Goal: Task Accomplishment & Management: Complete application form

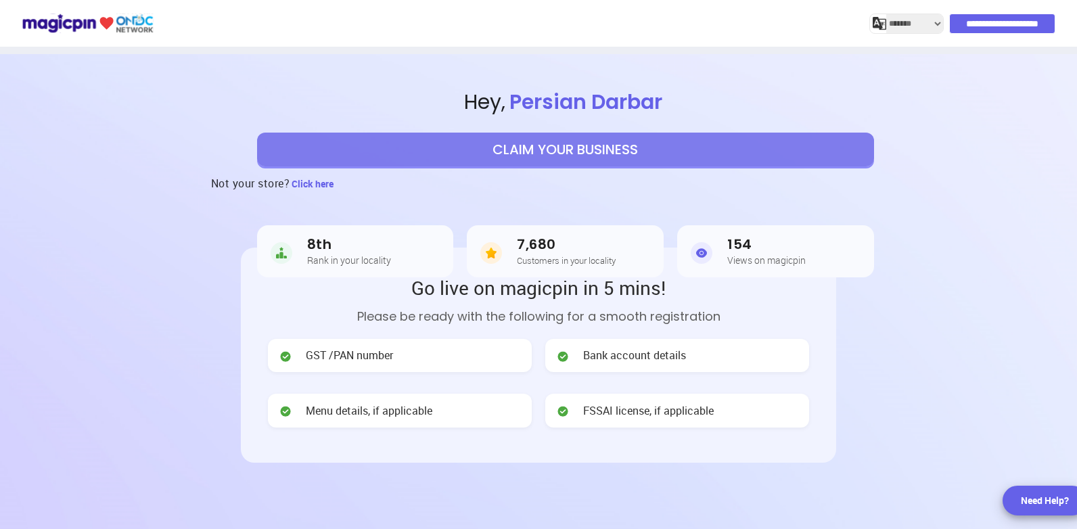
select select "*******"
click at [554, 154] on button "CLAIM YOUR BUSINESS" at bounding box center [565, 150] width 617 height 34
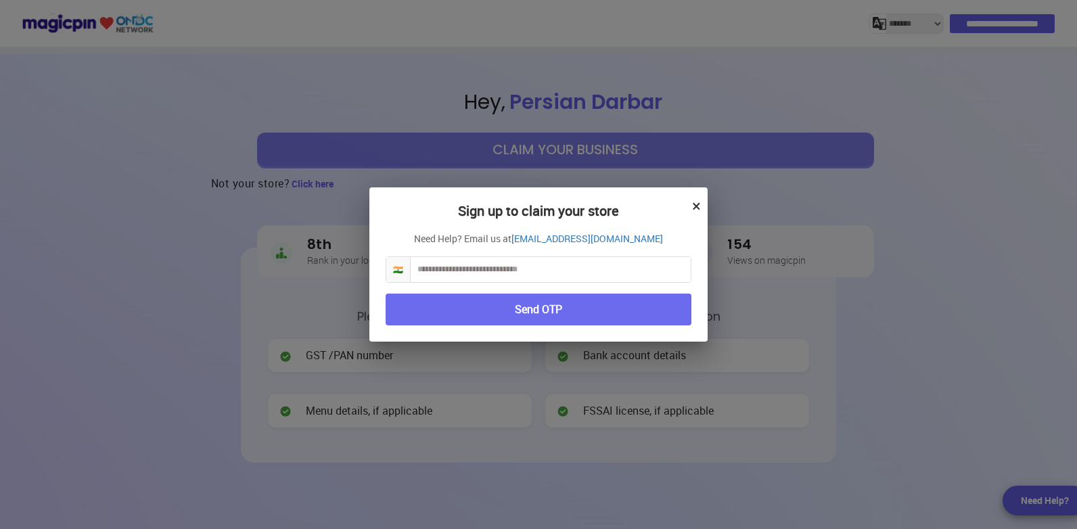
click at [514, 270] on input "text" at bounding box center [551, 269] width 280 height 25
type input "**********"
click at [549, 308] on button "Send OTP" at bounding box center [539, 310] width 306 height 32
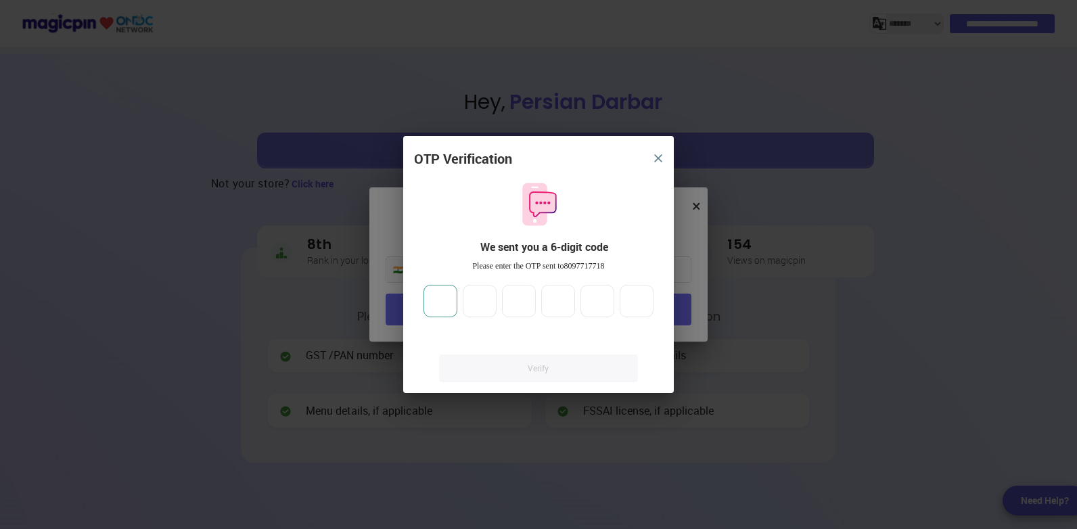
click at [445, 300] on input "number" at bounding box center [441, 301] width 34 height 32
type input "******"
drag, startPoint x: 453, startPoint y: 302, endPoint x: 343, endPoint y: 285, distance: 111.6
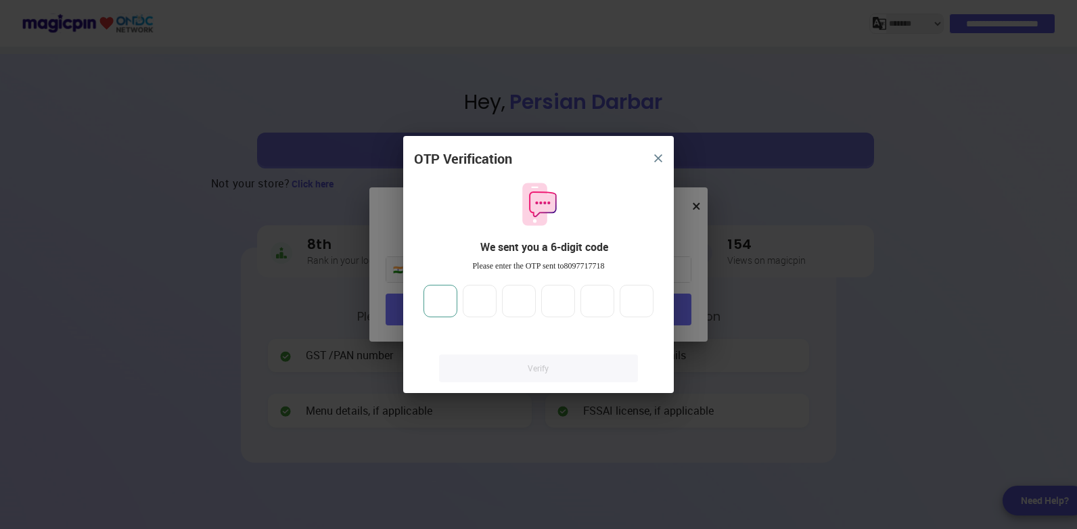
click at [360, 289] on div "OTP Verification We sent you a 6-digit code Please enter the OTP sent to 809771…" at bounding box center [538, 264] width 1077 height 529
type input "*"
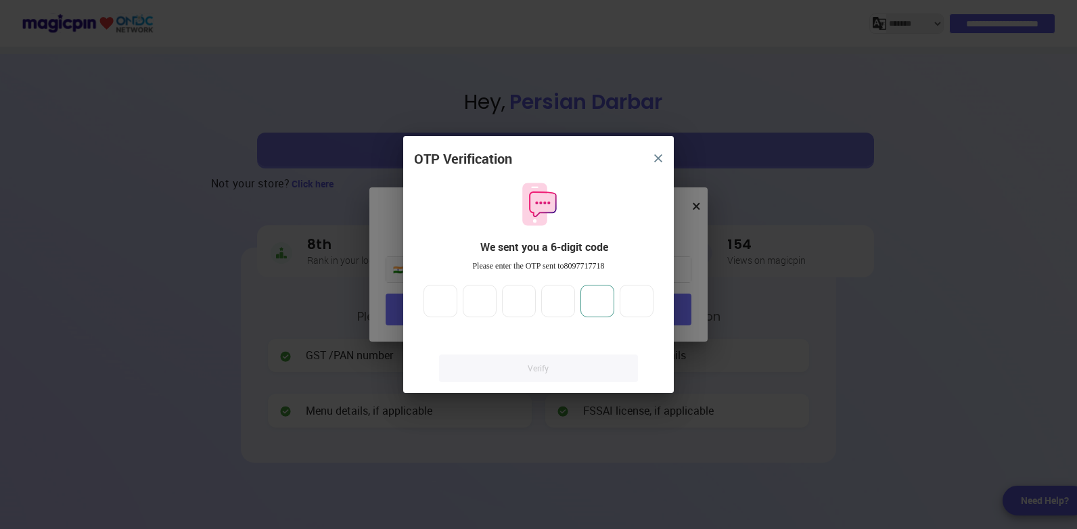
type input "*"
click at [571, 361] on link "Verify" at bounding box center [538, 369] width 199 height 28
click at [545, 365] on link "Verify" at bounding box center [538, 369] width 199 height 28
drag, startPoint x: 583, startPoint y: 179, endPoint x: 583, endPoint y: 158, distance: 21.0
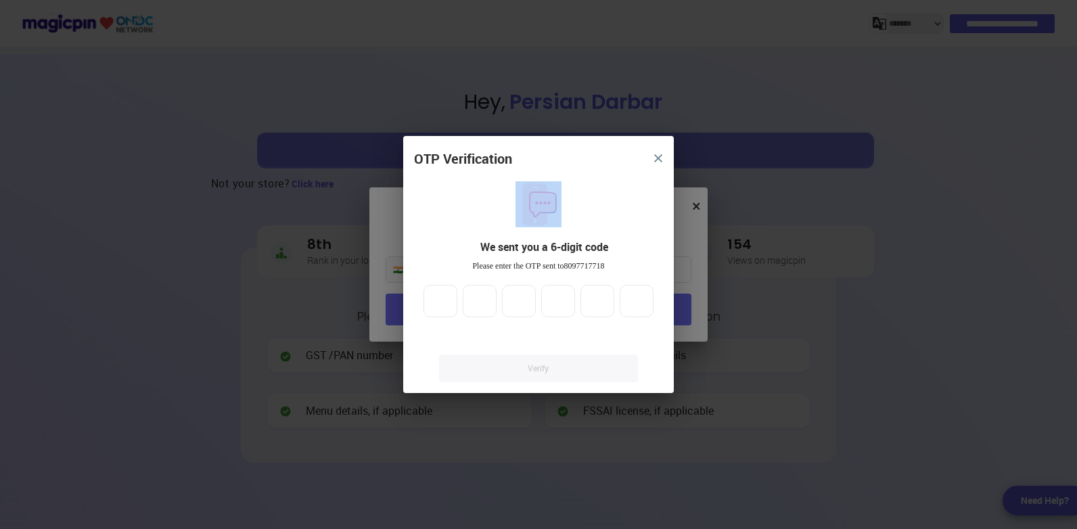
click at [583, 158] on div "OTP Verification We sent you a 6-digit code Please enter the OTP sent to 809771…" at bounding box center [538, 272] width 271 height 244
click at [572, 309] on input "*" at bounding box center [558, 301] width 34 height 32
click at [655, 160] on img "close" at bounding box center [658, 158] width 8 height 8
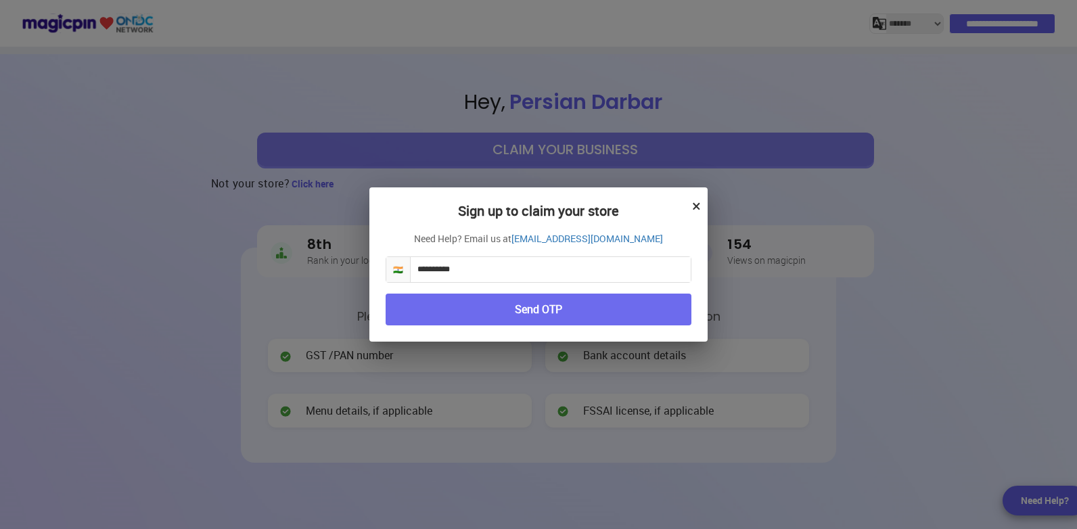
click at [570, 312] on button "Send OTP" at bounding box center [539, 310] width 306 height 32
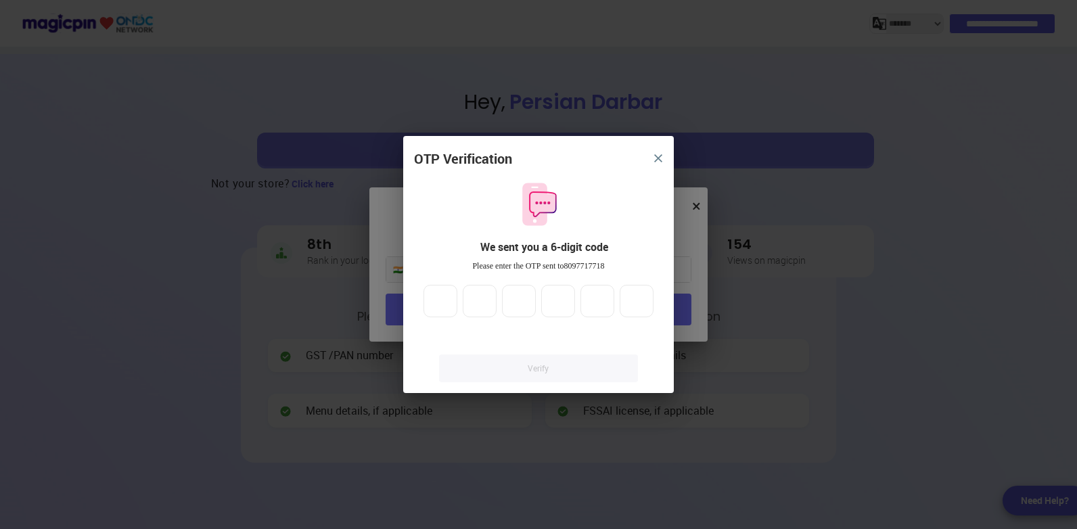
drag, startPoint x: 419, startPoint y: 306, endPoint x: 441, endPoint y: 306, distance: 21.7
click at [420, 306] on div at bounding box center [538, 301] width 249 height 32
click at [448, 306] on input "number" at bounding box center [441, 301] width 34 height 32
type input "*******"
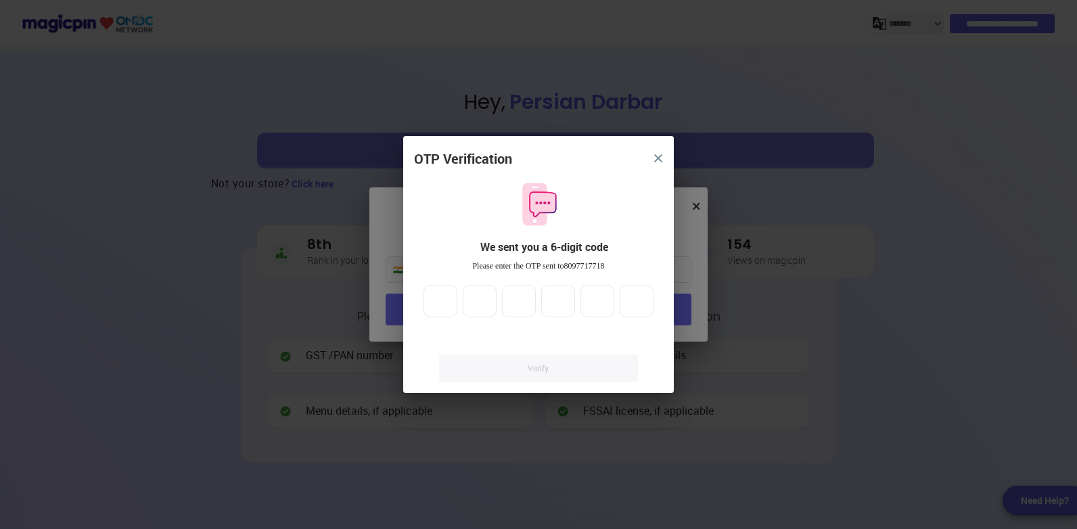
click at [656, 152] on button "close" at bounding box center [658, 158] width 24 height 24
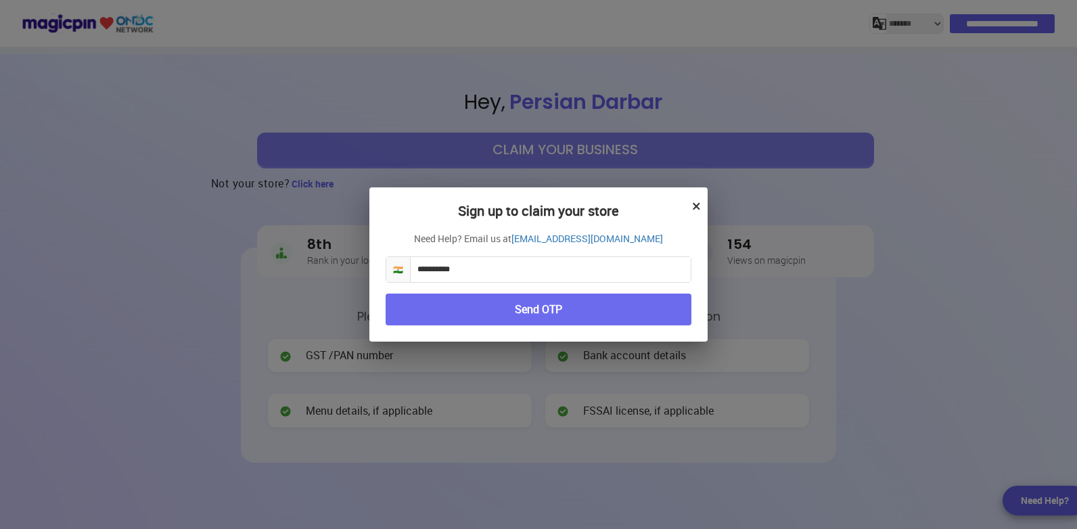
click at [691, 203] on div "**********" at bounding box center [538, 264] width 338 height 154
click at [698, 204] on button "×" at bounding box center [696, 205] width 9 height 23
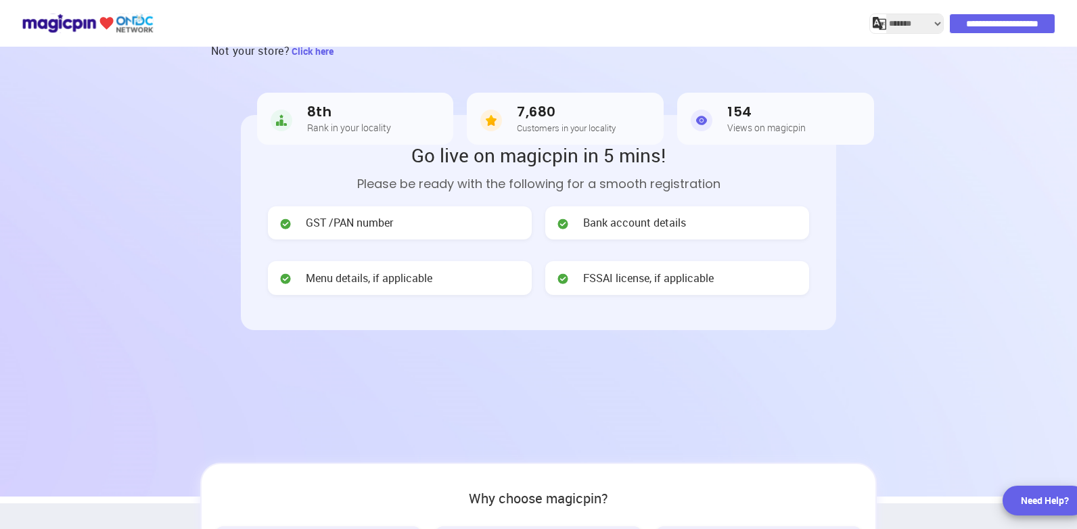
scroll to position [135, 0]
click at [382, 268] on span "Menu details, if applicable" at bounding box center [369, 276] width 127 height 16
click at [397, 269] on span "Menu details, if applicable" at bounding box center [369, 276] width 127 height 16
drag, startPoint x: 397, startPoint y: 269, endPoint x: 641, endPoint y: 268, distance: 244.3
click at [639, 268] on span "FSSAI license, if applicable" at bounding box center [648, 276] width 131 height 16
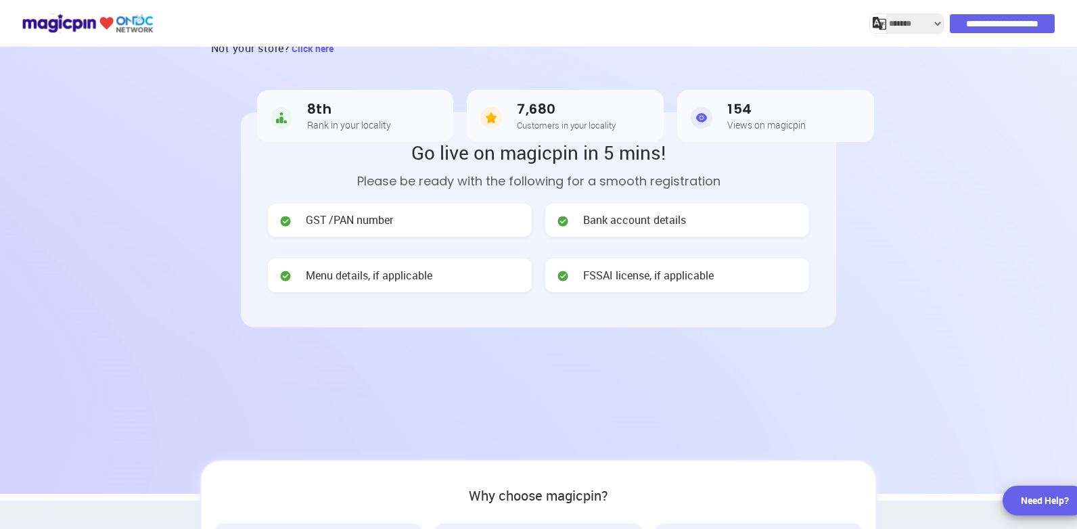
click at [720, 131] on article "154 Views on magicpin" at bounding box center [775, 116] width 197 height 52
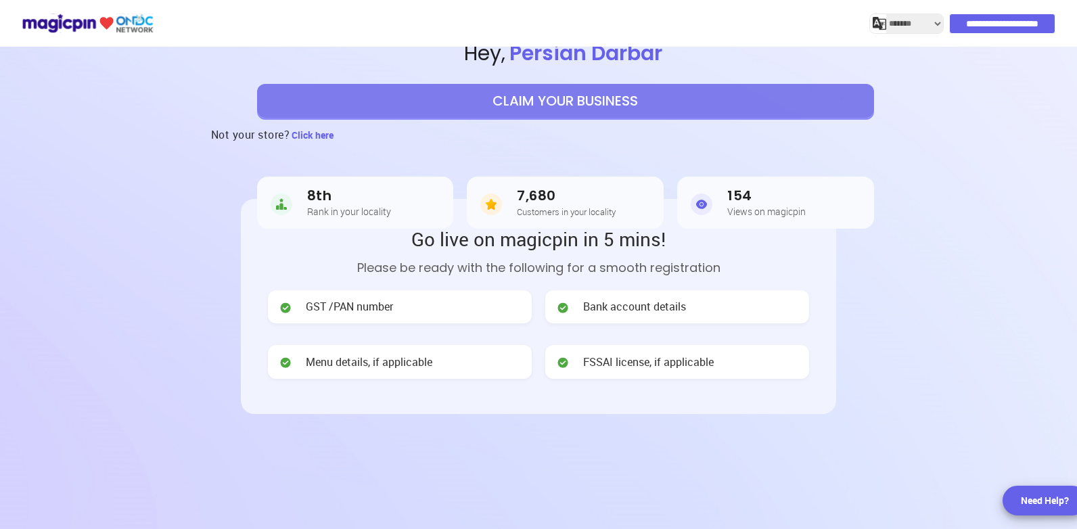
scroll to position [0, 0]
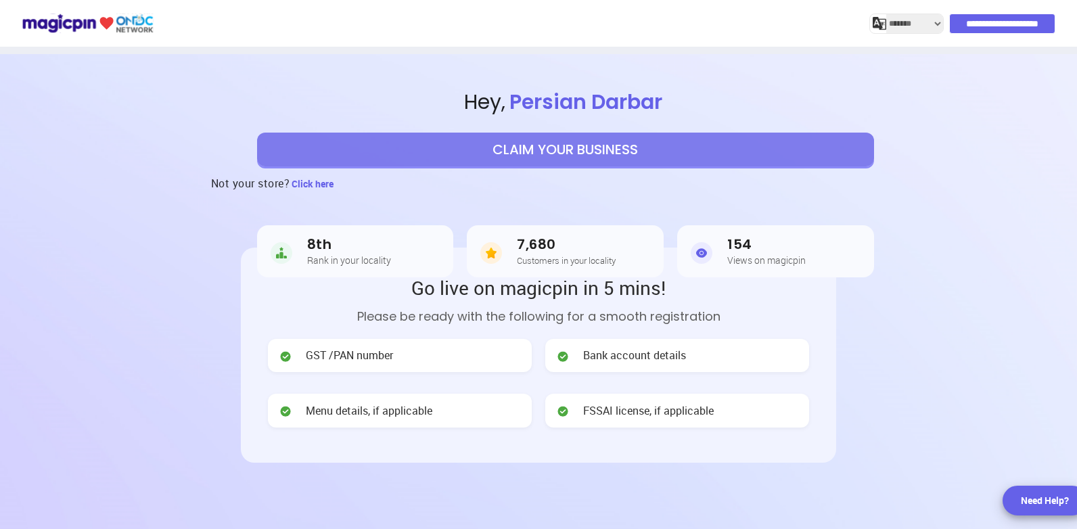
click at [541, 145] on button "CLAIM YOUR BUSINESS" at bounding box center [565, 150] width 617 height 34
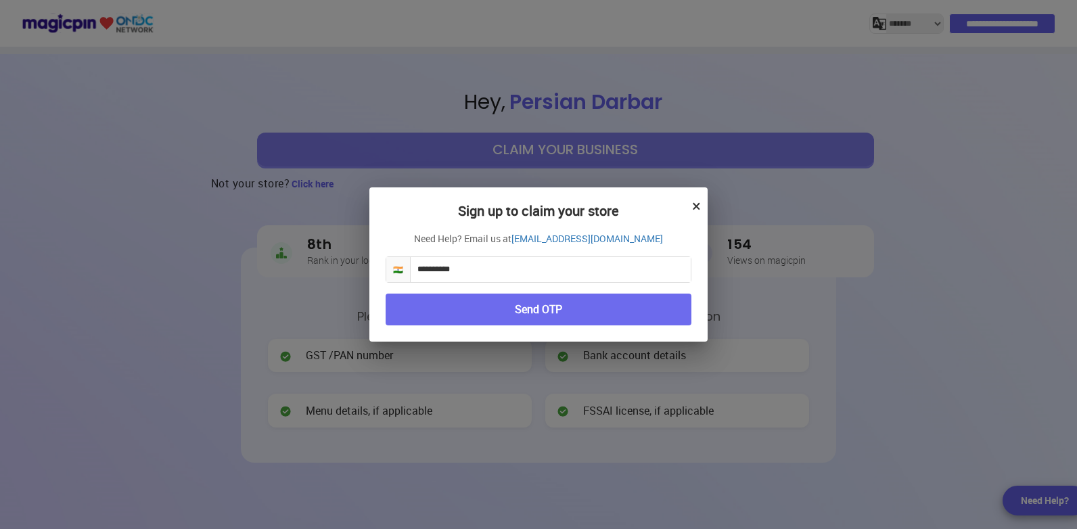
click at [475, 268] on input "**********" at bounding box center [551, 269] width 280 height 25
click at [520, 305] on button "Send OTP" at bounding box center [539, 310] width 306 height 32
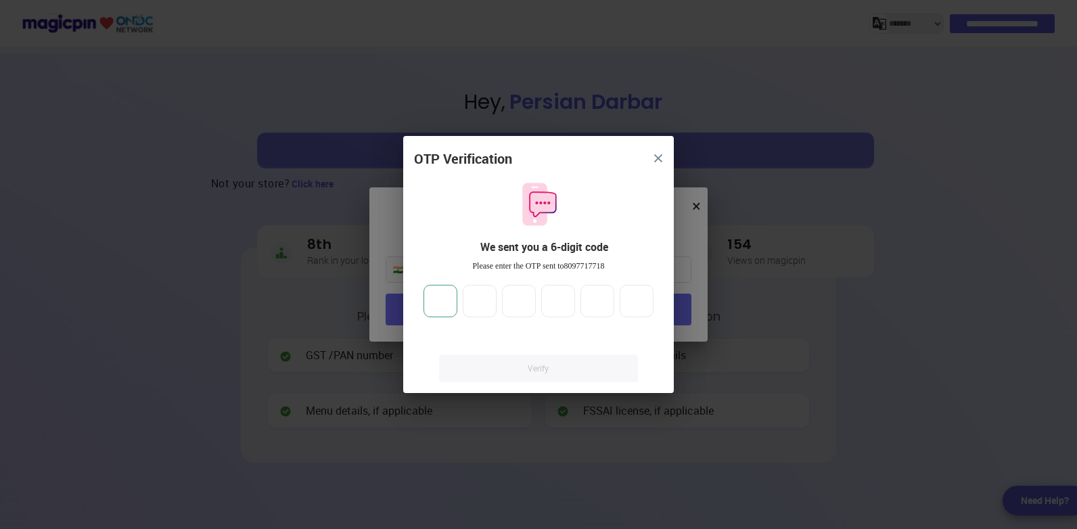
click at [442, 298] on input "number" at bounding box center [441, 301] width 34 height 32
type input "*"
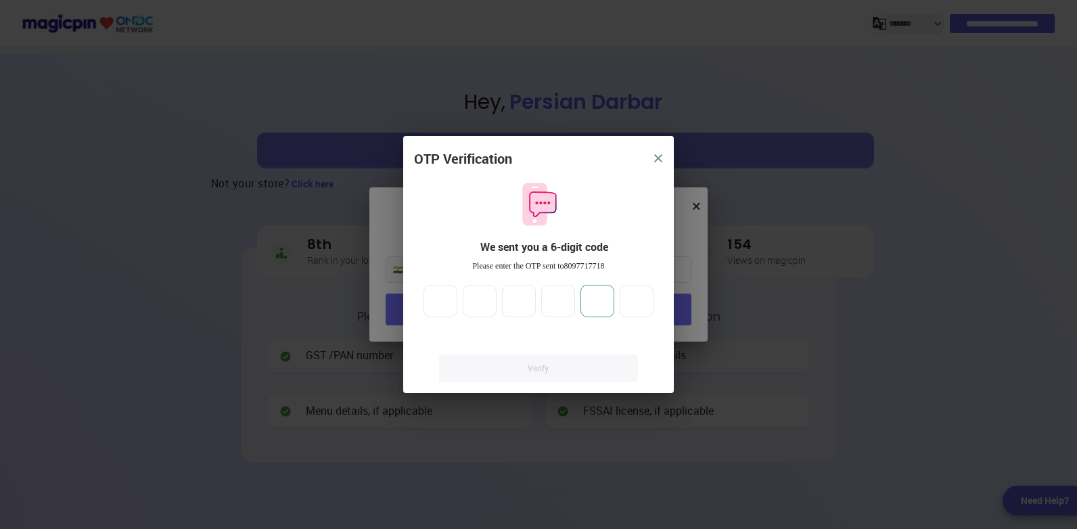
type input "*"
click at [536, 362] on link "Verify" at bounding box center [538, 369] width 199 height 28
click at [536, 363] on link "Verify" at bounding box center [538, 369] width 199 height 28
click at [600, 360] on link "Verify" at bounding box center [538, 369] width 199 height 28
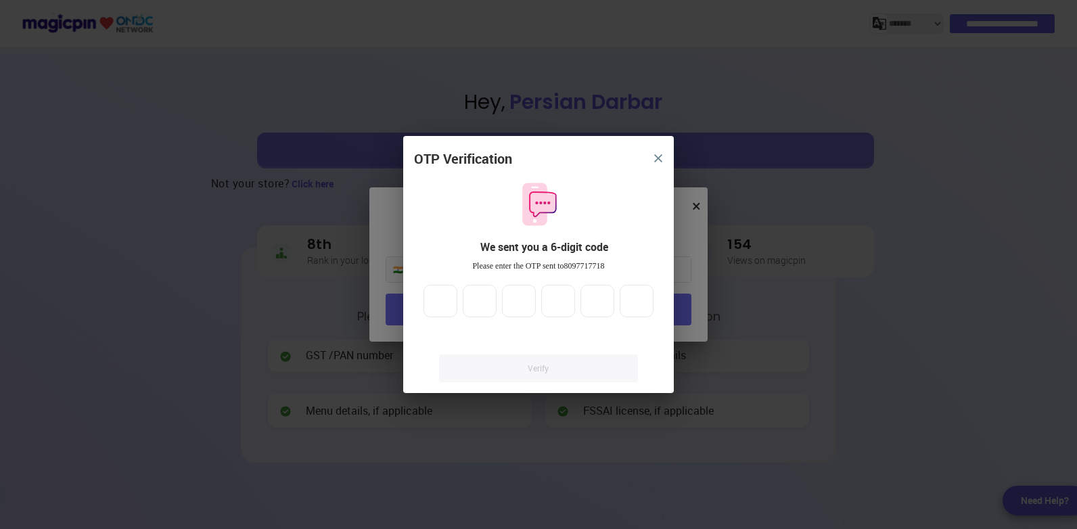
drag, startPoint x: 555, startPoint y: 370, endPoint x: 547, endPoint y: 368, distance: 7.7
click at [554, 369] on link "Verify" at bounding box center [538, 369] width 199 height 28
click at [541, 367] on link "Verify" at bounding box center [538, 369] width 199 height 28
click at [539, 365] on link "Verify" at bounding box center [538, 369] width 199 height 28
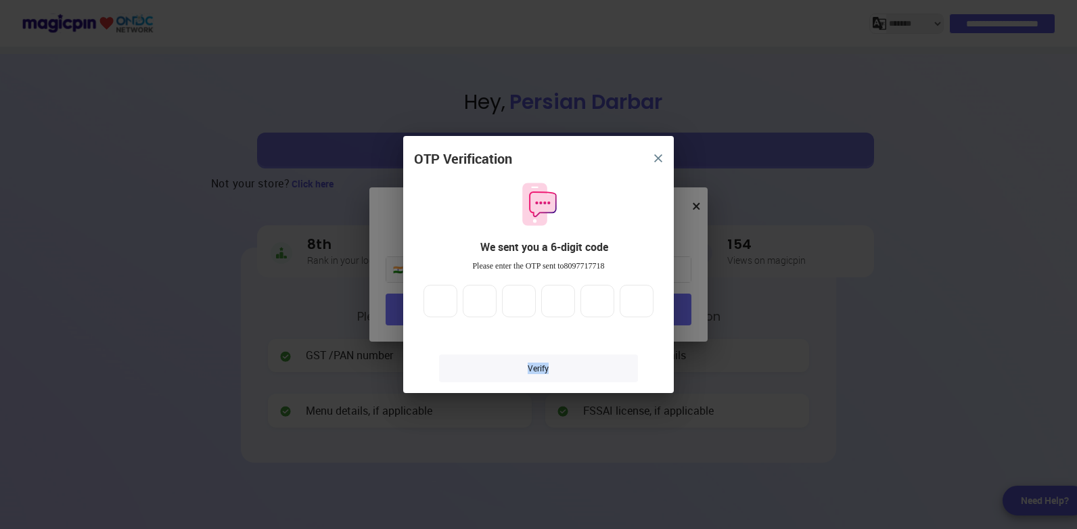
click at [539, 365] on link "Verify" at bounding box center [538, 369] width 199 height 28
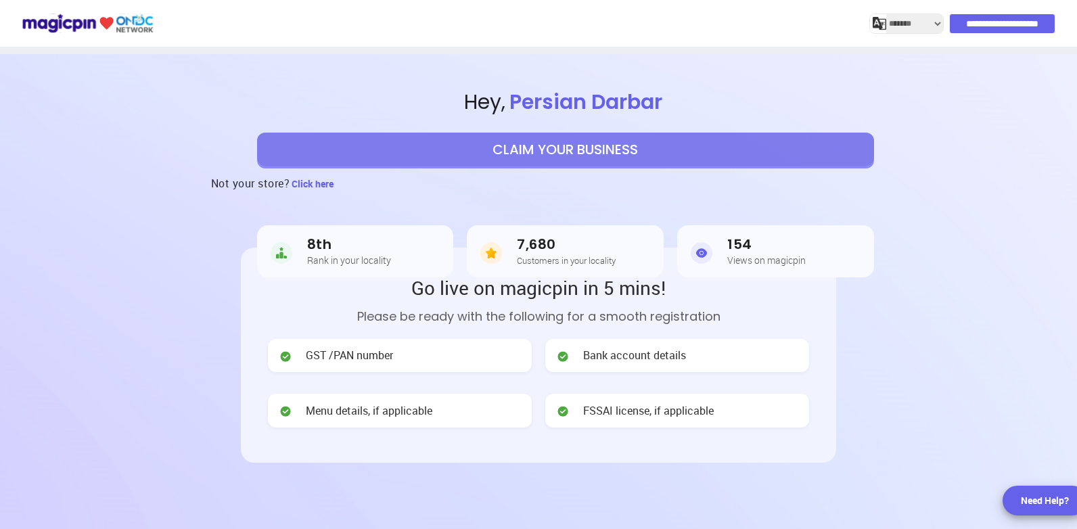
select select "*******"
click at [576, 148] on button "CLAIM YOUR BUSINESS" at bounding box center [565, 150] width 617 height 34
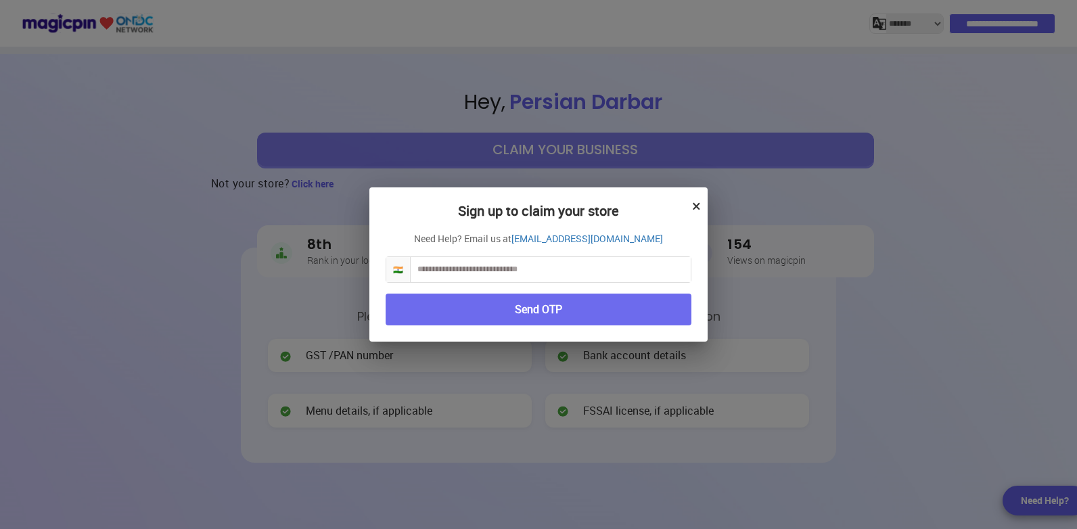
click at [484, 275] on input "text" at bounding box center [551, 269] width 280 height 25
type input "**********"
click at [583, 307] on button "Send OTP" at bounding box center [539, 310] width 306 height 32
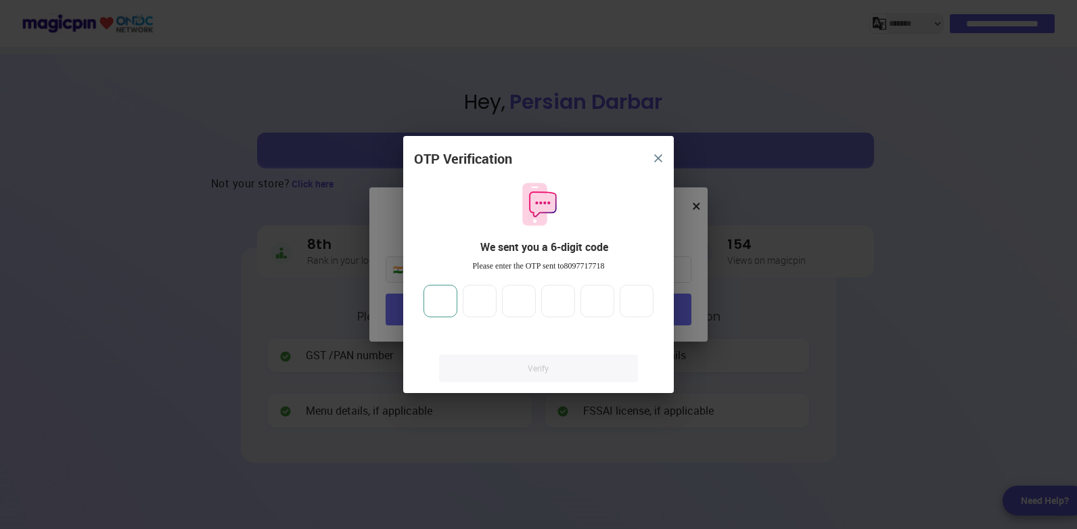
click at [424, 296] on input "number" at bounding box center [441, 301] width 34 height 32
type input "*"
type input "**"
type input "*"
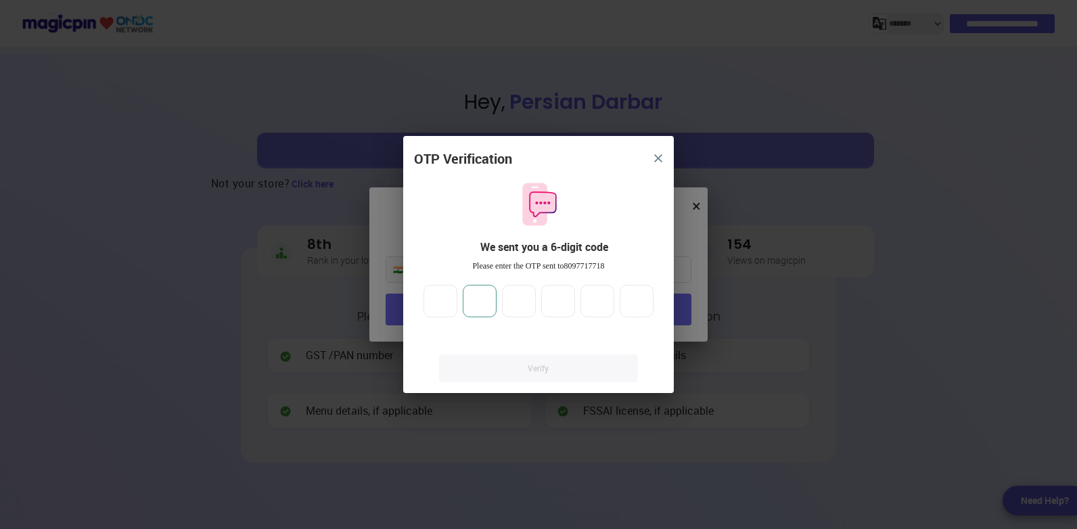
click at [489, 300] on input "**" at bounding box center [480, 301] width 34 height 32
type input "*"
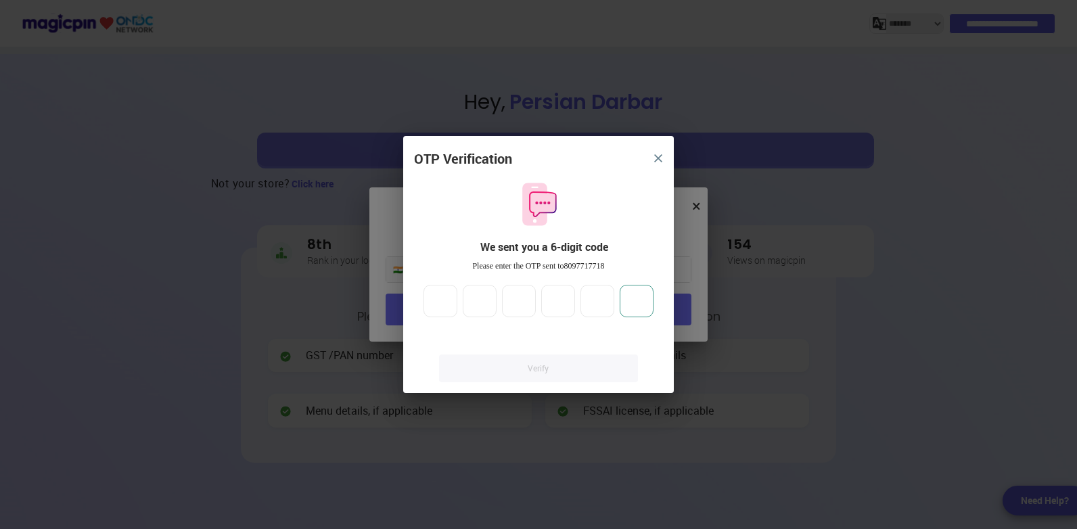
type input "*"
click at [541, 367] on link "Verify" at bounding box center [538, 369] width 199 height 28
click at [541, 365] on link "Verify" at bounding box center [538, 369] width 199 height 28
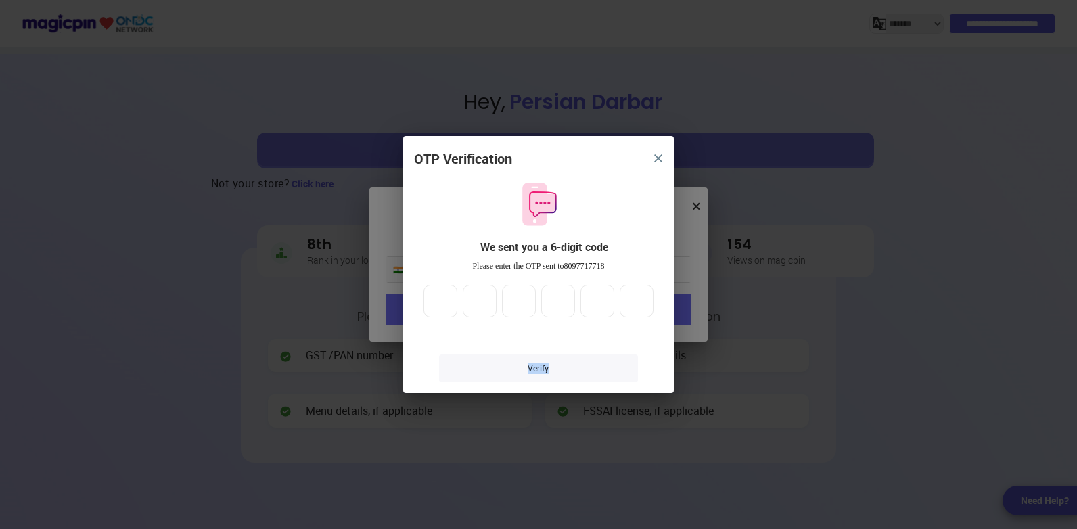
click at [541, 364] on link "Verify" at bounding box center [538, 369] width 199 height 28
click at [541, 363] on link "Verify" at bounding box center [538, 369] width 199 height 28
drag, startPoint x: 626, startPoint y: 160, endPoint x: 530, endPoint y: 145, distance: 97.2
click at [530, 145] on div "OTP Verification We sent you a 6-digit code Please enter the OTP sent to 809771…" at bounding box center [538, 264] width 271 height 257
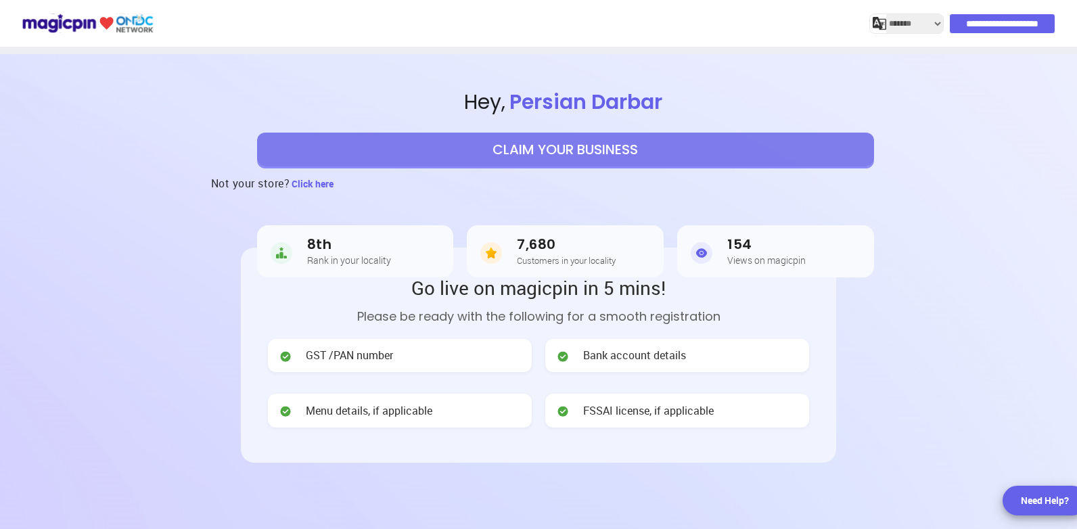
select select "*******"
click at [345, 261] on h5 "Rank in your locality" at bounding box center [349, 260] width 84 height 10
click at [571, 153] on button "CLAIM YOUR BUSINESS" at bounding box center [565, 150] width 617 height 34
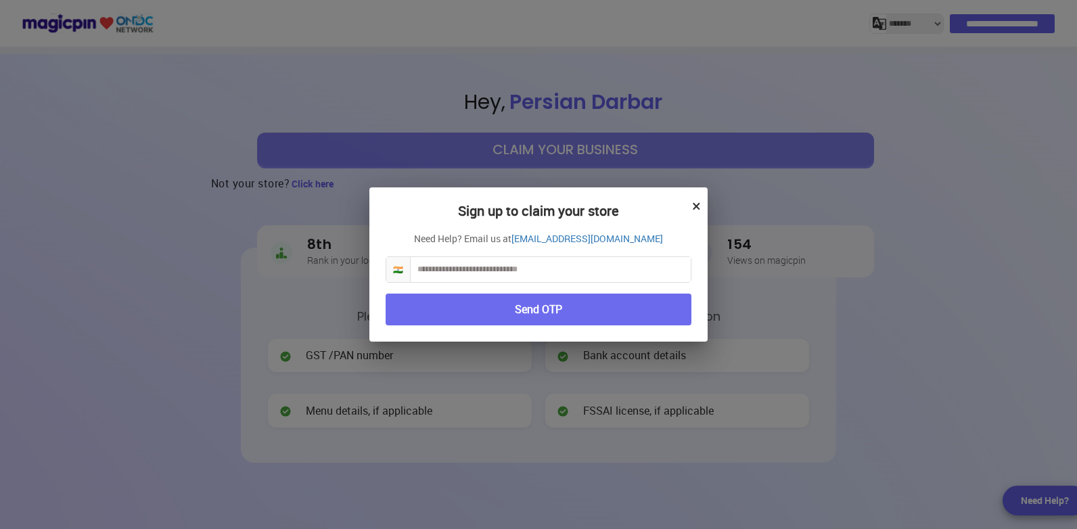
click at [470, 273] on input "text" at bounding box center [551, 269] width 280 height 25
type input "**********"
click at [613, 304] on button "Send OTP" at bounding box center [539, 310] width 306 height 32
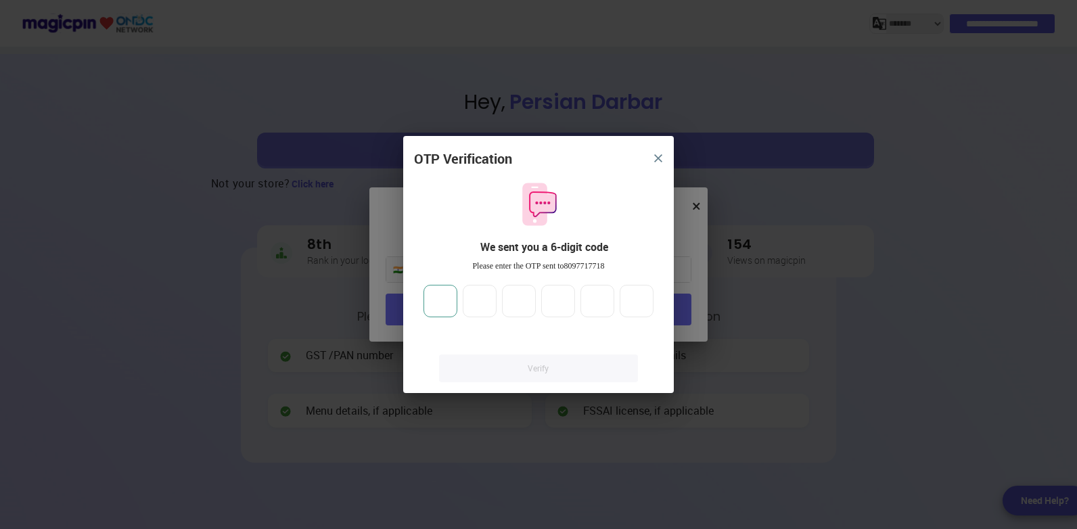
click at [441, 302] on input "number" at bounding box center [441, 301] width 34 height 32
type input "*"
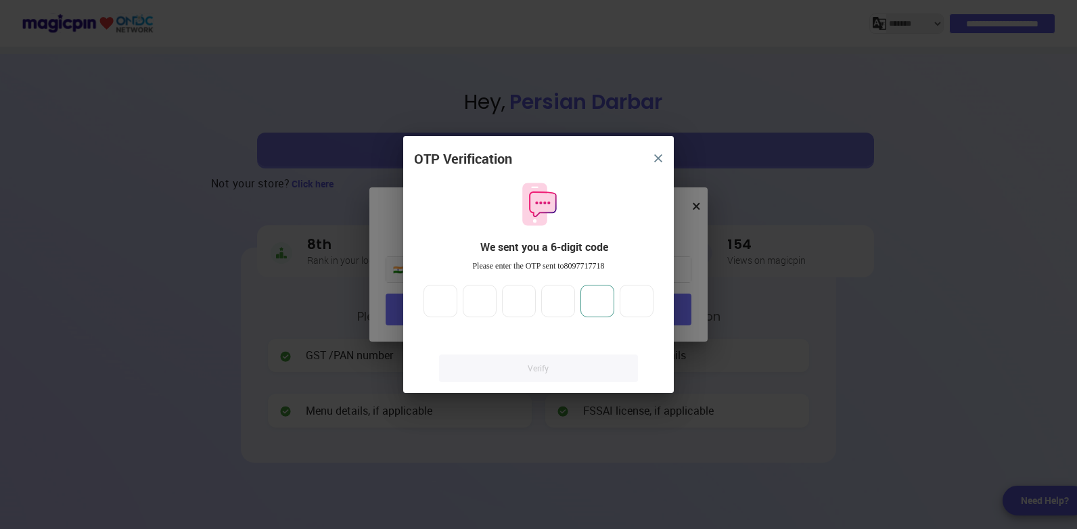
type input "*"
click at [535, 365] on link "Verify" at bounding box center [538, 369] width 199 height 28
click at [540, 367] on link "Verify" at bounding box center [538, 369] width 199 height 28
click at [541, 367] on link "Verify" at bounding box center [538, 369] width 199 height 28
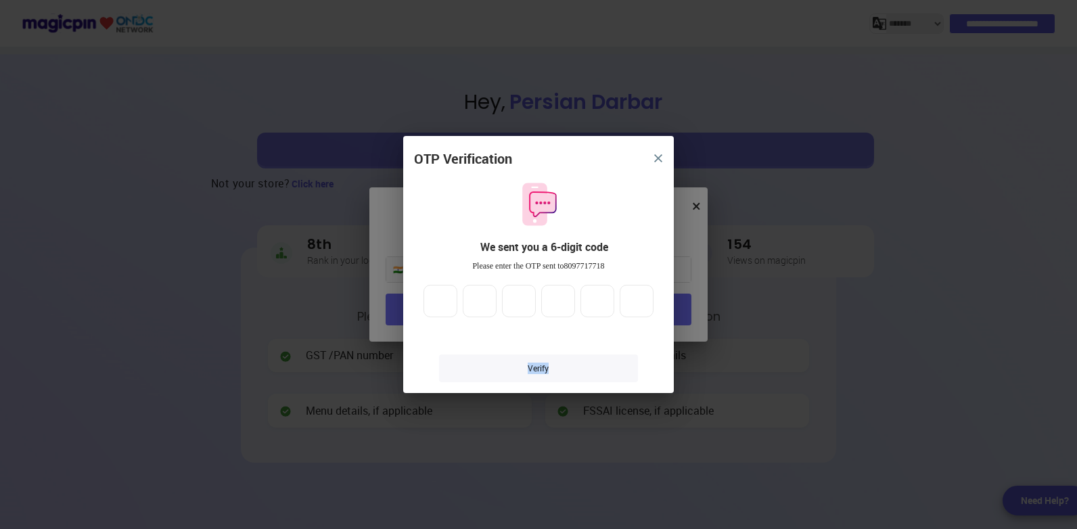
click at [542, 367] on link "Verify" at bounding box center [538, 369] width 199 height 28
click at [818, 332] on div "OTP Verification We sent you a 6-digit code Please enter the OTP sent to 809771…" at bounding box center [538, 264] width 1077 height 529
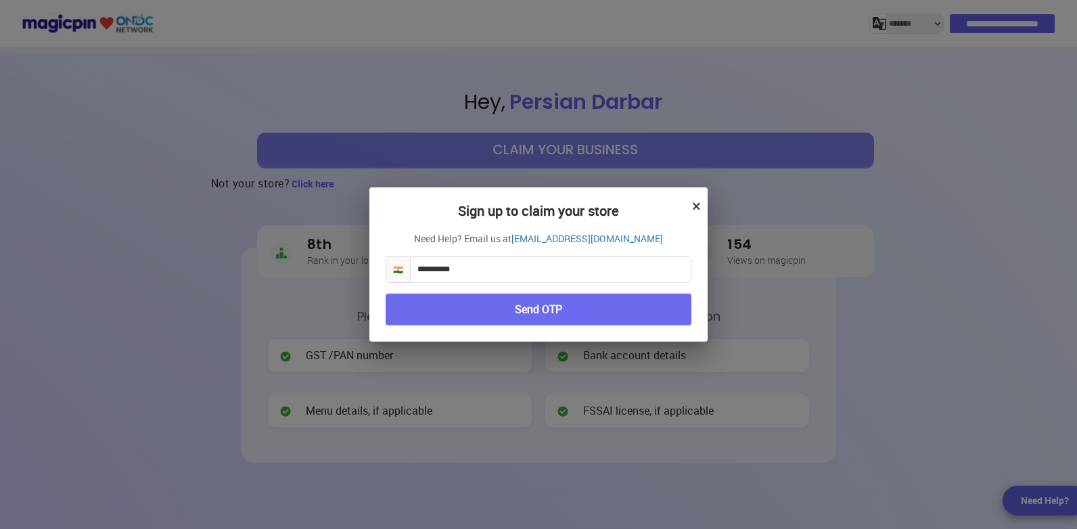
click at [695, 208] on button "×" at bounding box center [696, 205] width 9 height 23
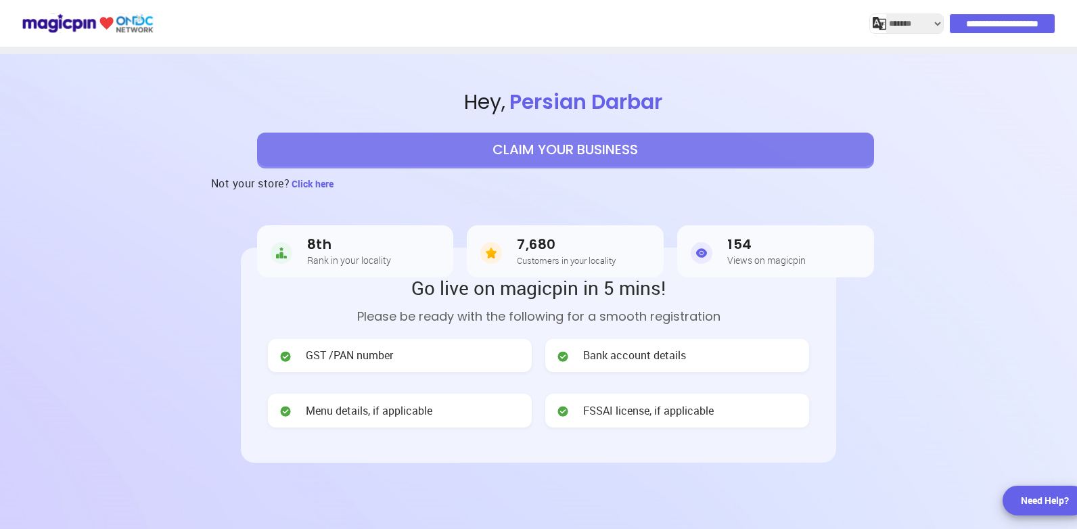
click at [598, 263] on h5 "Customers in your locality" at bounding box center [566, 260] width 99 height 9
click at [544, 252] on h3 "7,680" at bounding box center [566, 245] width 99 height 16
drag, startPoint x: 544, startPoint y: 252, endPoint x: 528, endPoint y: 159, distance: 94.8
click at [528, 159] on button "CLAIM YOUR BUSINESS" at bounding box center [565, 150] width 617 height 34
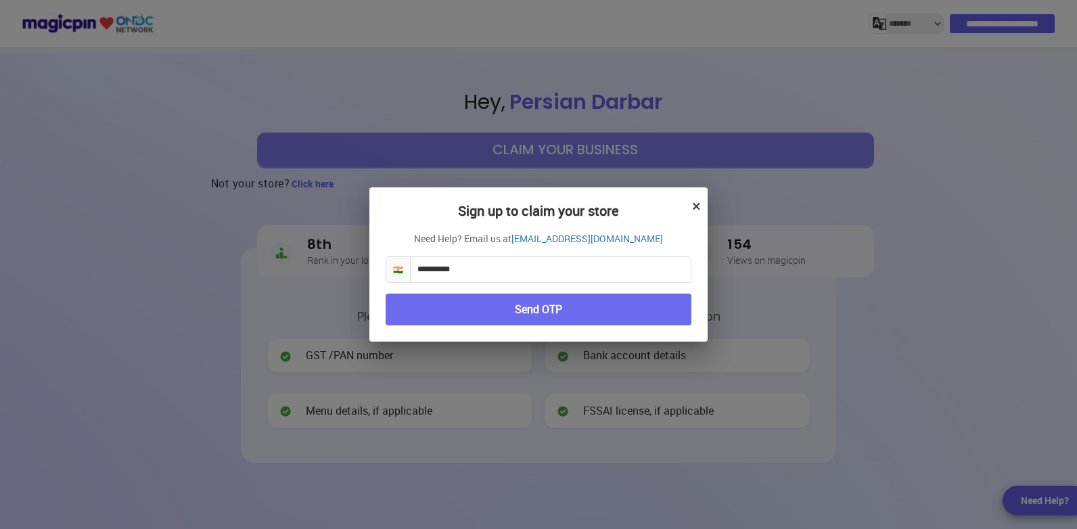
drag, startPoint x: 518, startPoint y: 279, endPoint x: 332, endPoint y: 254, distance: 187.9
click at [332, 254] on div "**********" at bounding box center [538, 264] width 1077 height 529
click at [558, 307] on button "Send OTP" at bounding box center [539, 310] width 306 height 32
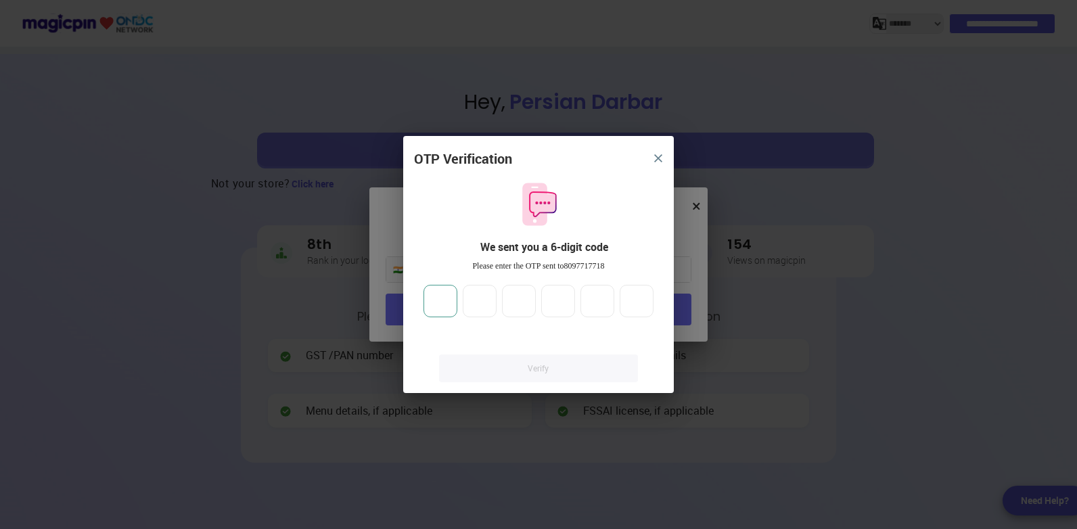
click at [443, 308] on input "number" at bounding box center [441, 301] width 34 height 32
type input "*"
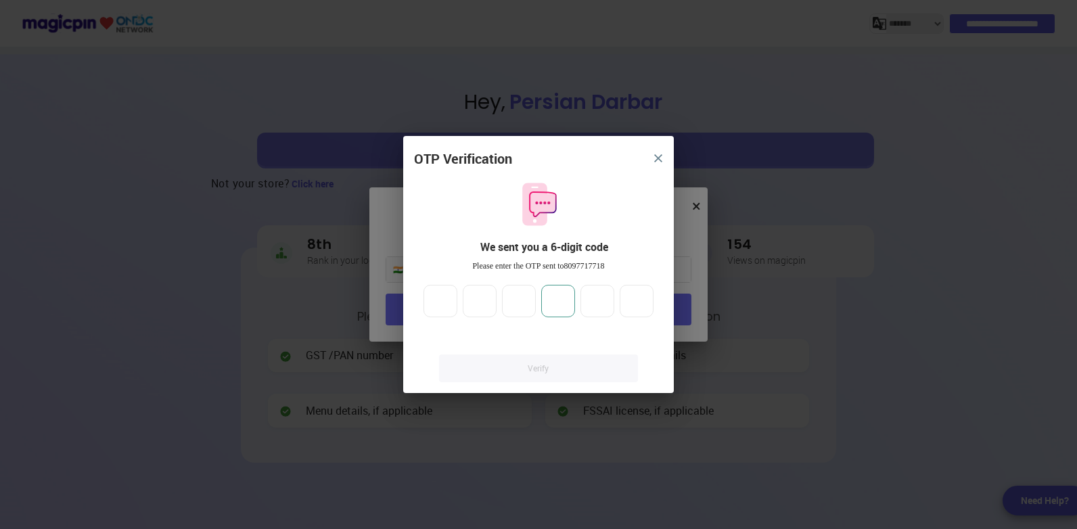
type input "*"
click at [536, 363] on link "Verify" at bounding box center [538, 369] width 199 height 28
click at [537, 365] on link "Verify" at bounding box center [538, 369] width 199 height 28
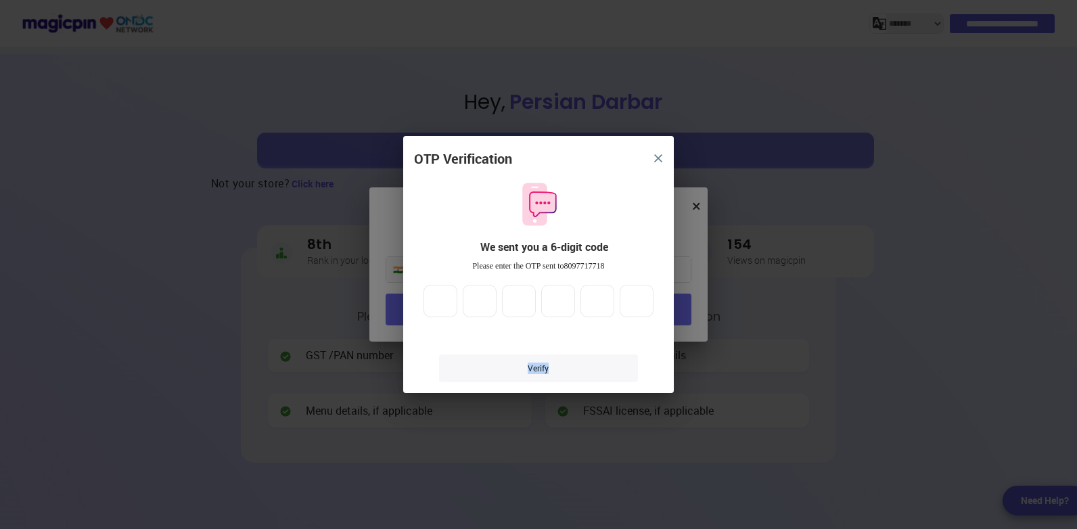
click at [537, 365] on link "Verify" at bounding box center [538, 369] width 199 height 28
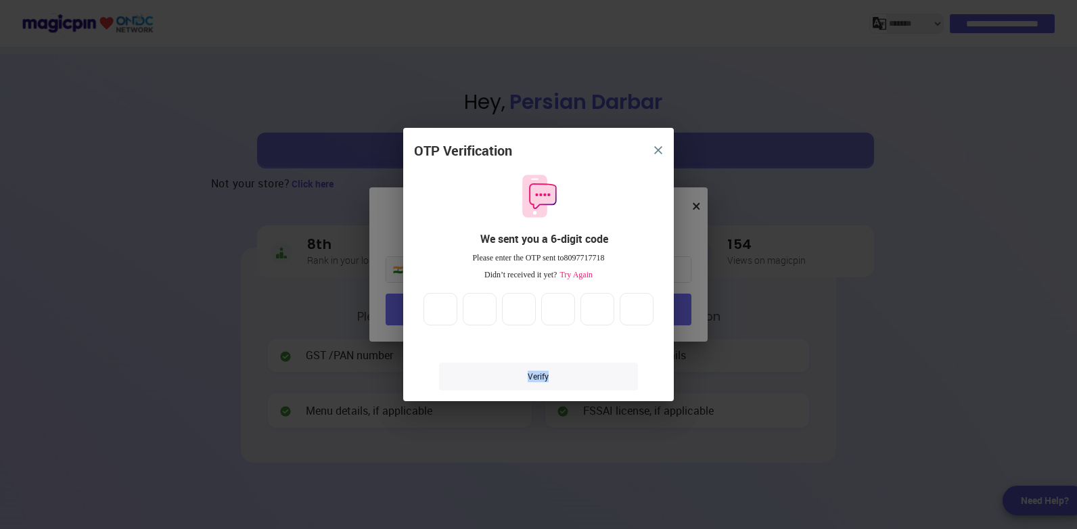
click at [537, 374] on link "Verify" at bounding box center [538, 377] width 199 height 28
click at [536, 374] on link "Verify" at bounding box center [538, 377] width 199 height 28
drag, startPoint x: 536, startPoint y: 374, endPoint x: 443, endPoint y: 266, distance: 143.0
click at [443, 266] on div "OTP Verification We sent you a 6-digit code Please enter the OTP sent to 809771…" at bounding box center [538, 271] width 271 height 261
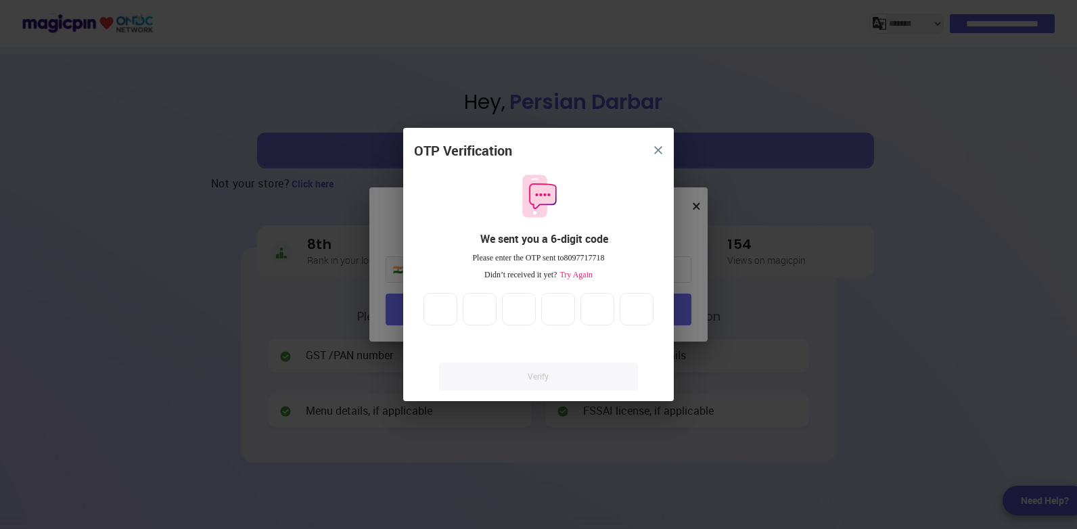
click at [574, 274] on span "Try Again" at bounding box center [575, 274] width 36 height 9
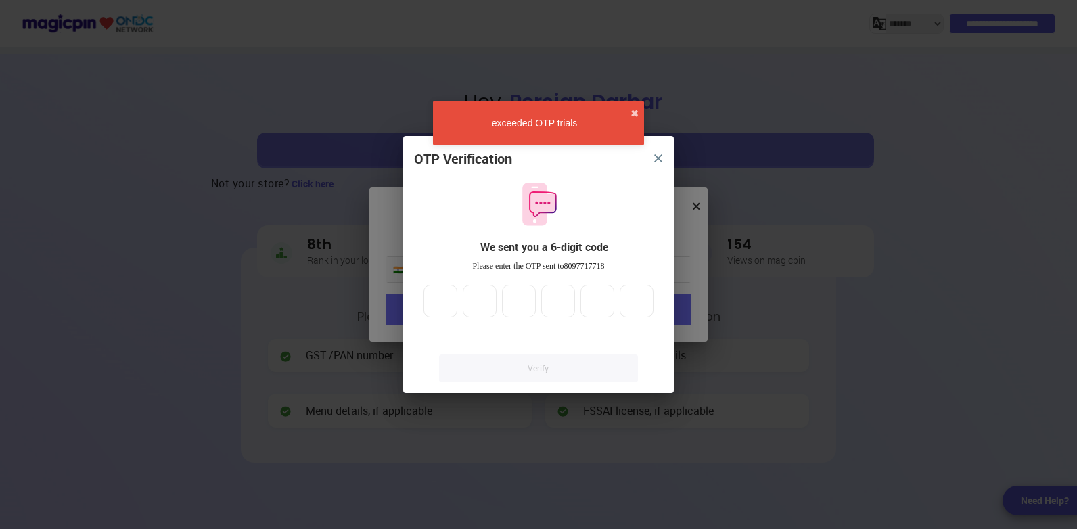
drag, startPoint x: 529, startPoint y: 372, endPoint x: 524, endPoint y: 367, distance: 7.2
click at [528, 371] on link "Verify" at bounding box center [538, 369] width 199 height 28
click at [664, 157] on button "close" at bounding box center [658, 158] width 24 height 24
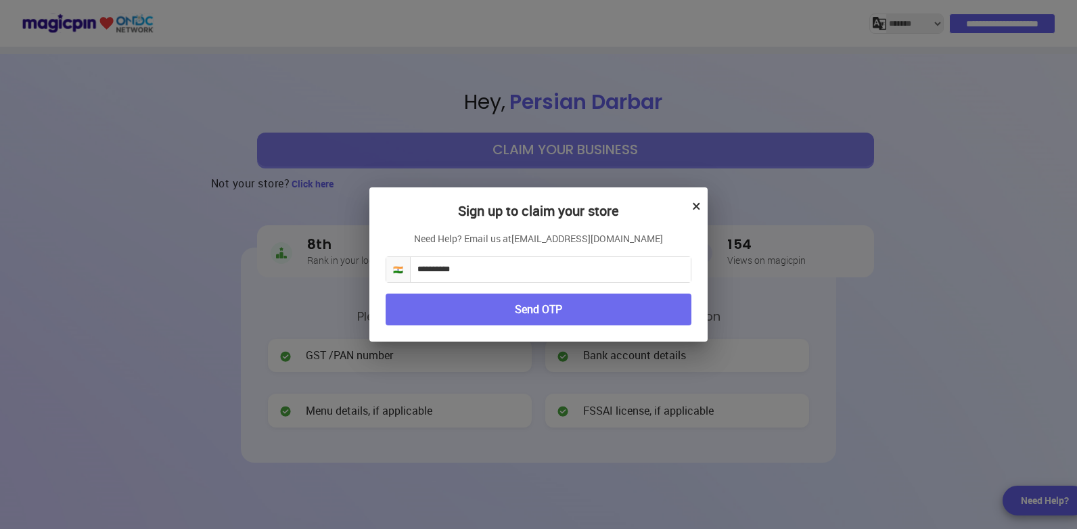
click at [584, 241] on link "partner@magicpin.in" at bounding box center [588, 239] width 152 height 14
click at [605, 239] on link "partner@magicpin.in" at bounding box center [588, 239] width 152 height 14
click at [690, 206] on h2 "Sign up to claim your store" at bounding box center [539, 218] width 306 height 28
click at [696, 204] on button "×" at bounding box center [696, 205] width 9 height 23
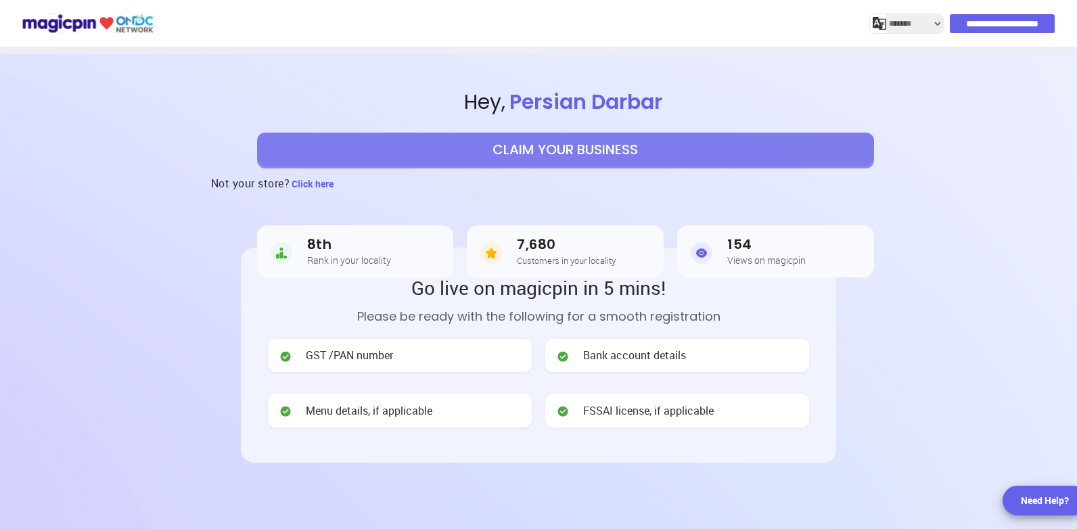
select select "*******"
click at [559, 153] on button "CLAIM YOUR BUSINESS" at bounding box center [565, 150] width 617 height 34
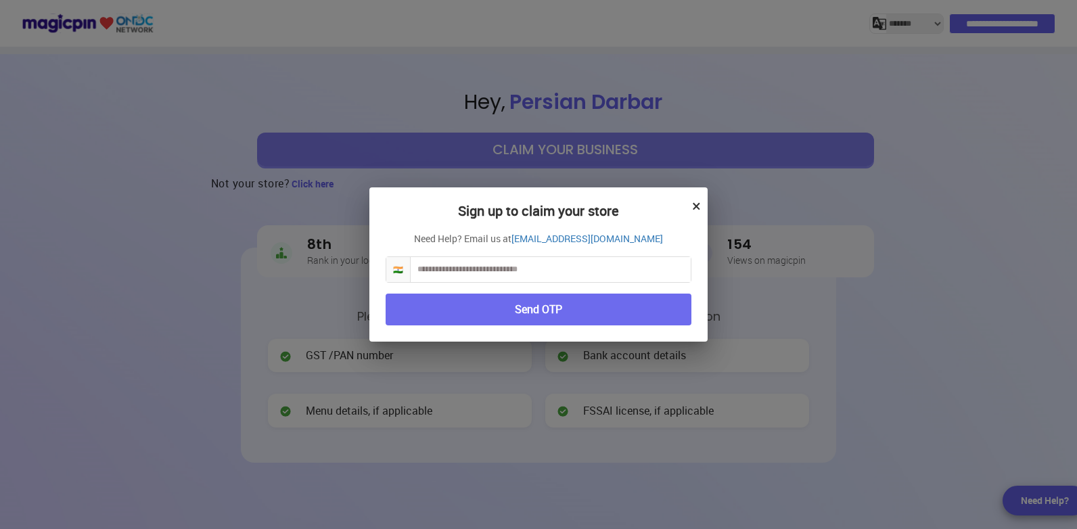
click at [564, 265] on input "text" at bounding box center [551, 269] width 280 height 25
type input "**********"
click at [551, 312] on button "Send OTP" at bounding box center [539, 310] width 306 height 32
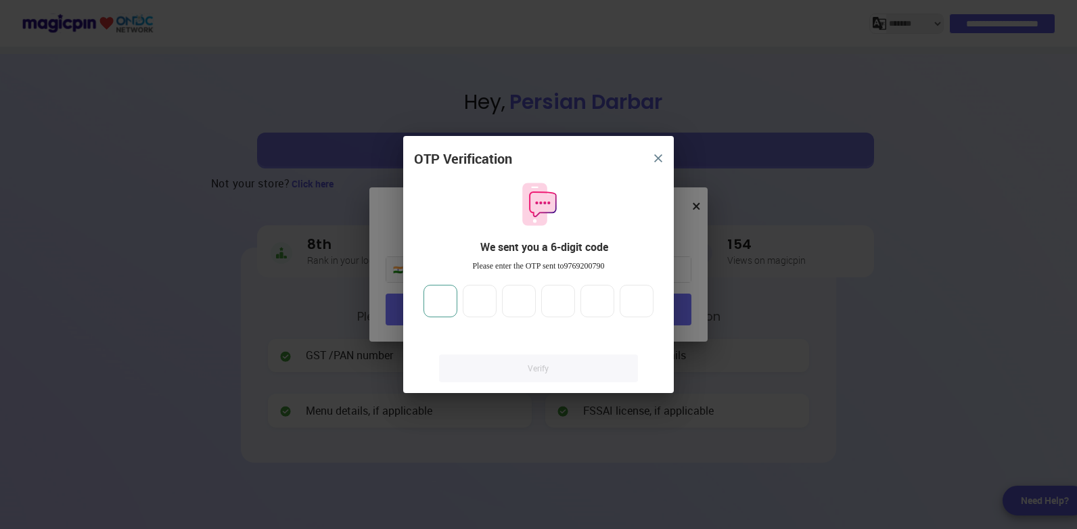
click at [447, 300] on input "number" at bounding box center [441, 301] width 34 height 32
type input "*"
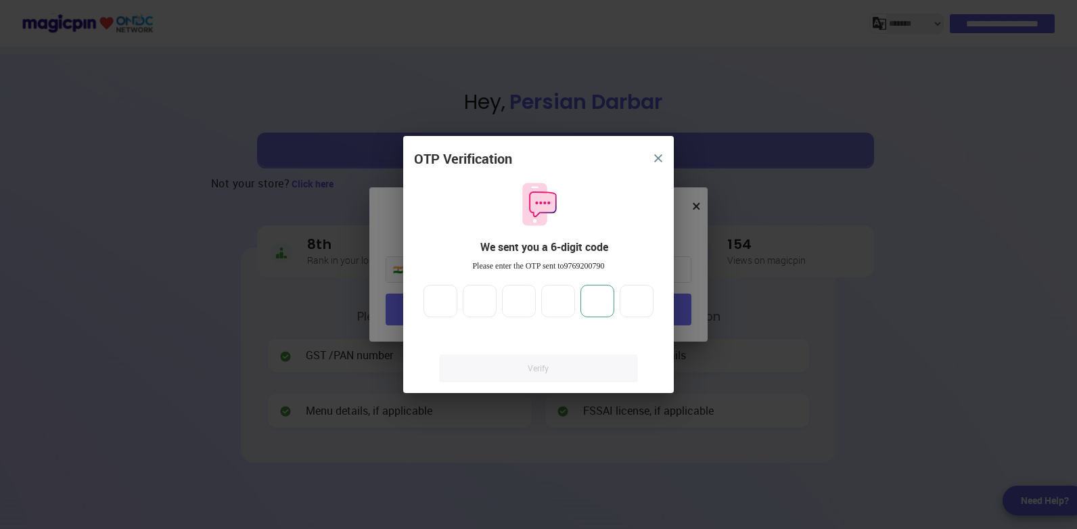
type input "*"
click at [539, 369] on link "Verify" at bounding box center [538, 369] width 199 height 28
click at [545, 210] on img at bounding box center [539, 204] width 46 height 46
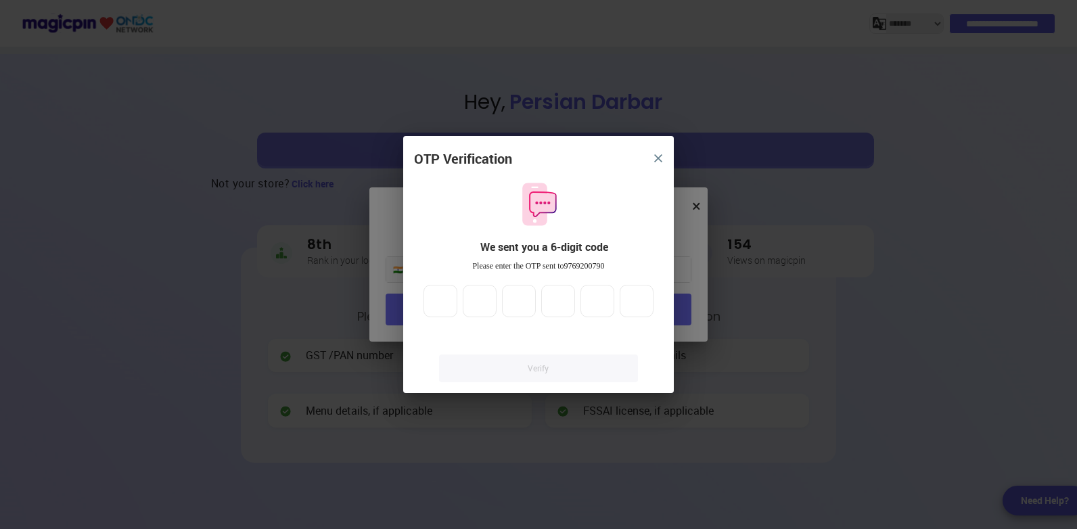
click at [581, 248] on div "We sent you a 6-digit code" at bounding box center [544, 248] width 238 height 16
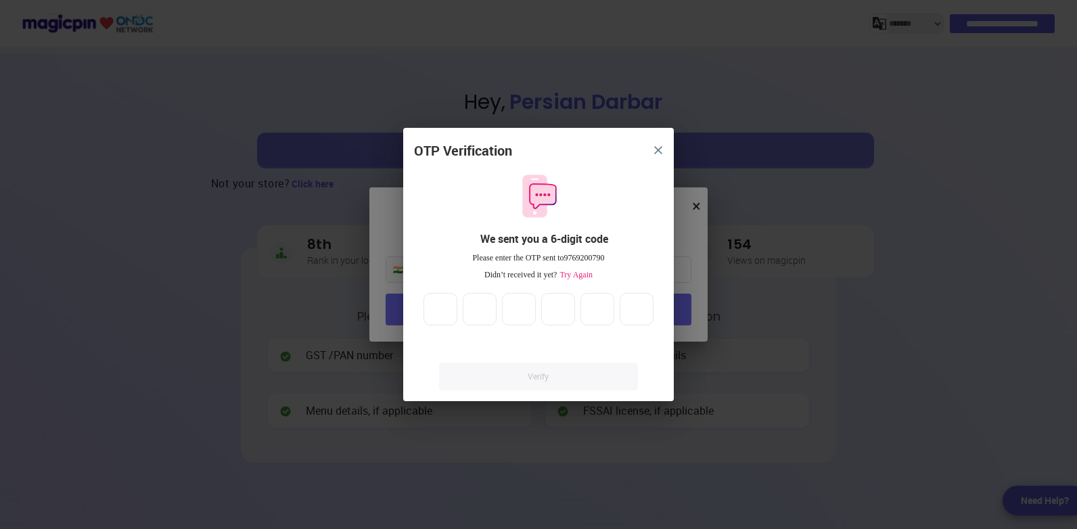
drag, startPoint x: 581, startPoint y: 248, endPoint x: 536, endPoint y: 161, distance: 97.8
click at [536, 161] on div "OTP Verification We sent you a 6-digit code Please enter the OTP sent to 976920…" at bounding box center [538, 271] width 271 height 261
drag, startPoint x: 534, startPoint y: 152, endPoint x: 528, endPoint y: 135, distance: 18.6
click at [528, 135] on div "OTP Verification We sent you a 6-digit code Please enter the OTP sent to 976920…" at bounding box center [538, 265] width 271 height 274
click at [539, 378] on link "Verify" at bounding box center [538, 377] width 199 height 28
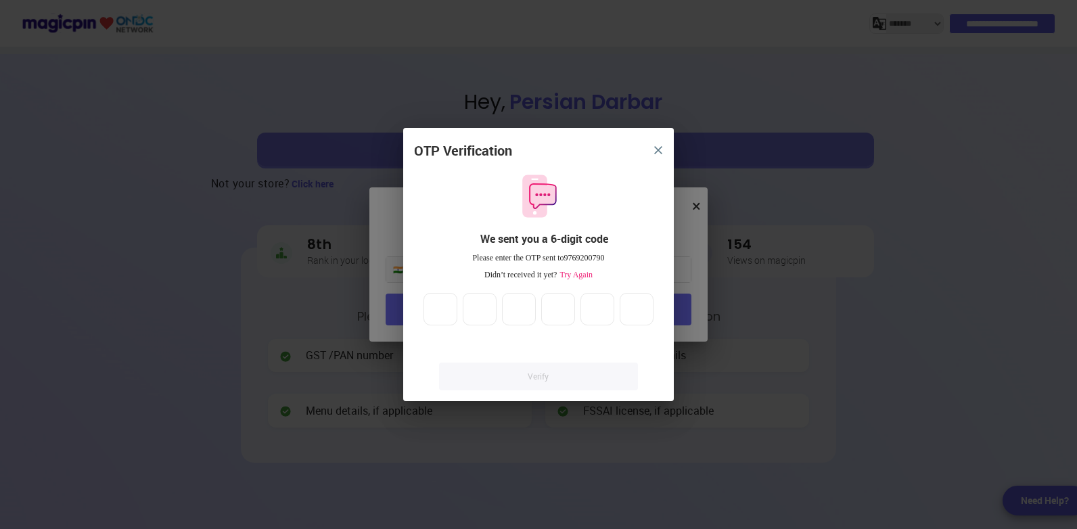
click at [535, 374] on link "Verify" at bounding box center [538, 377] width 199 height 28
click at [531, 375] on link "Verify" at bounding box center [538, 377] width 199 height 28
click at [531, 376] on link "Verify" at bounding box center [538, 377] width 199 height 28
drag, startPoint x: 531, startPoint y: 376, endPoint x: 653, endPoint y: 147, distance: 259.4
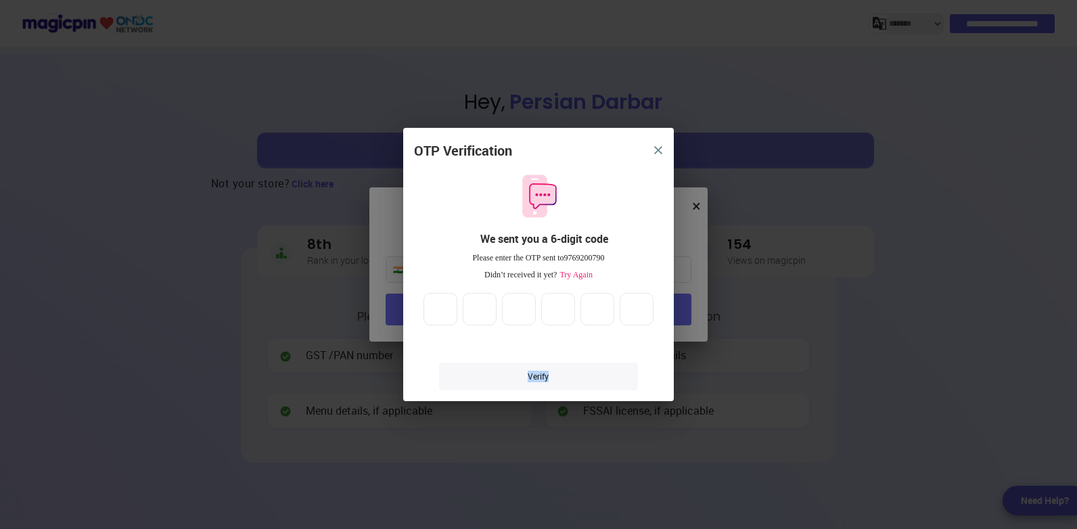
click at [653, 147] on button "close" at bounding box center [658, 150] width 24 height 24
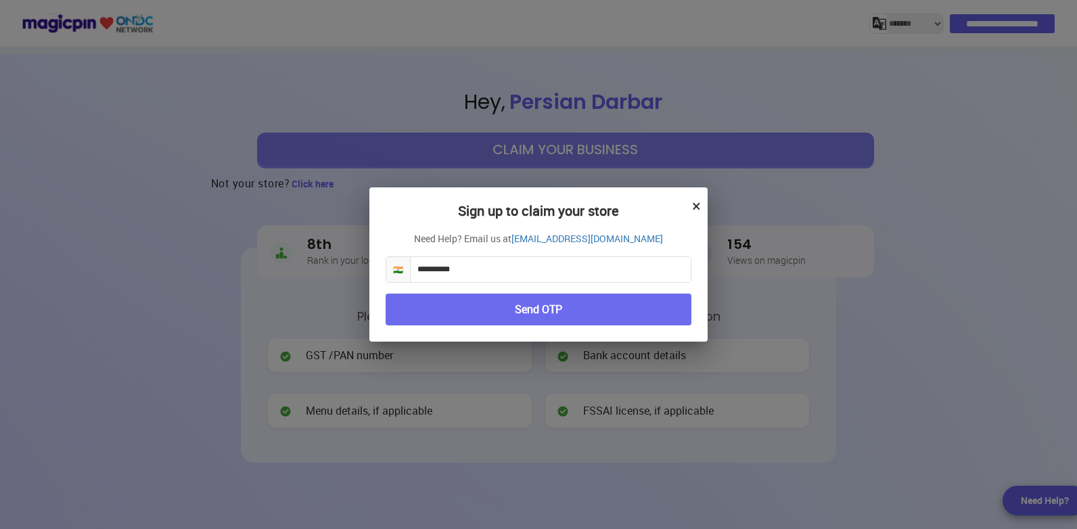
click at [709, 204] on div "**********" at bounding box center [538, 264] width 1077 height 529
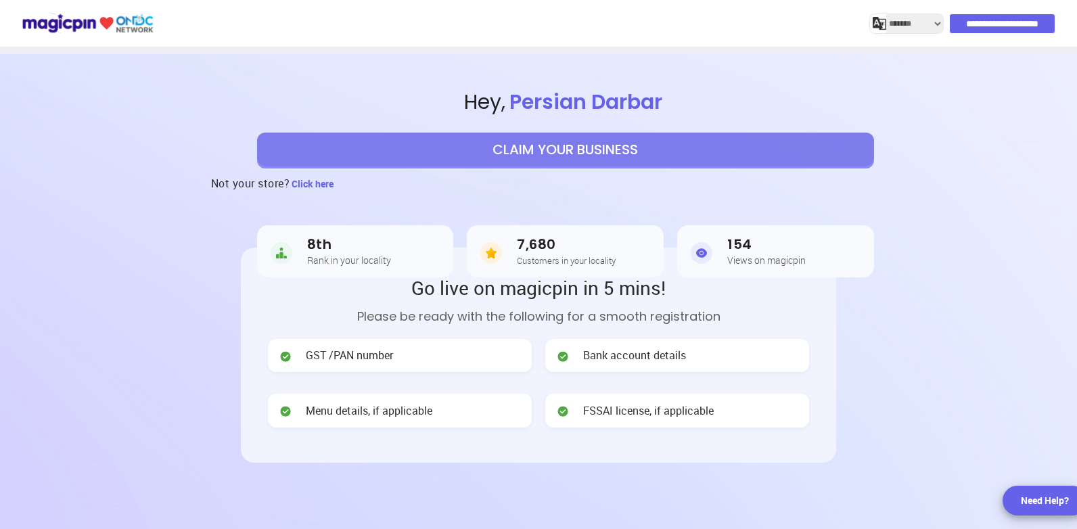
select select "*******"
click at [993, 21] on input "**********" at bounding box center [1003, 23] width 105 height 19
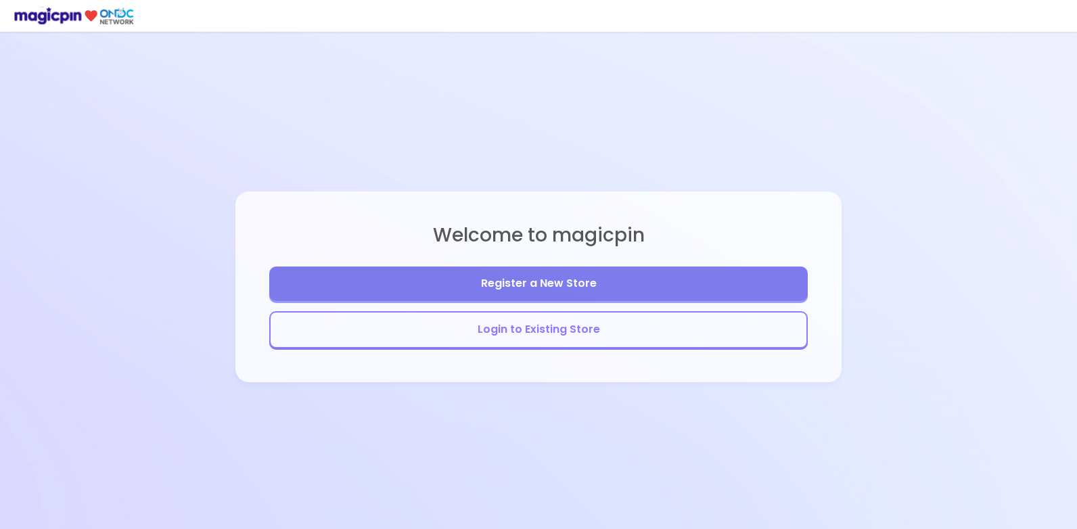
click at [541, 328] on button "Login to Existing Store" at bounding box center [538, 329] width 539 height 37
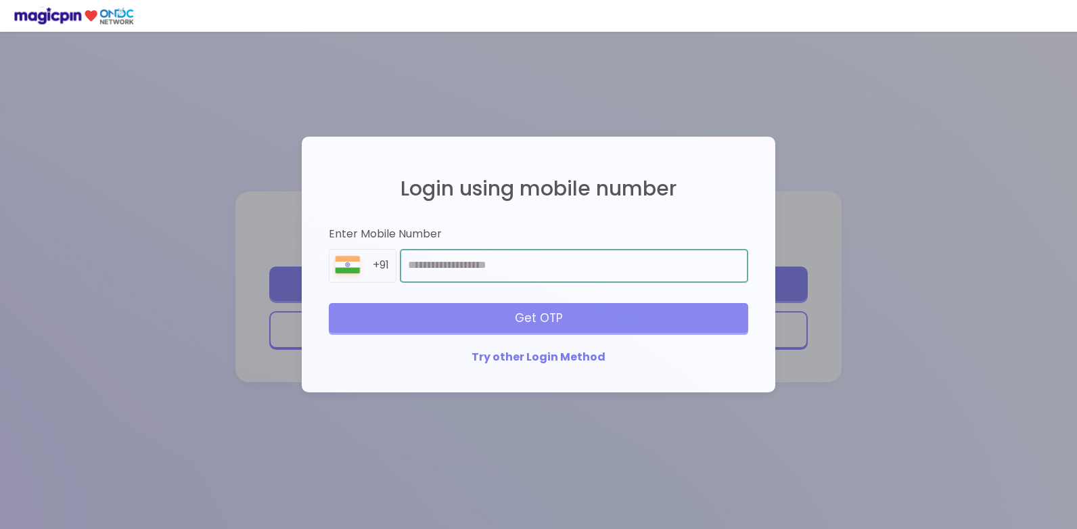
click at [445, 279] on input "number" at bounding box center [574, 266] width 348 height 34
click at [473, 330] on div "**********" at bounding box center [538, 264] width 447 height 229
click at [524, 322] on div "**********" at bounding box center [538, 264] width 447 height 229
drag, startPoint x: 413, startPoint y: 263, endPoint x: 392, endPoint y: 263, distance: 21.7
click at [398, 265] on div "**********" at bounding box center [539, 266] width 420 height 34
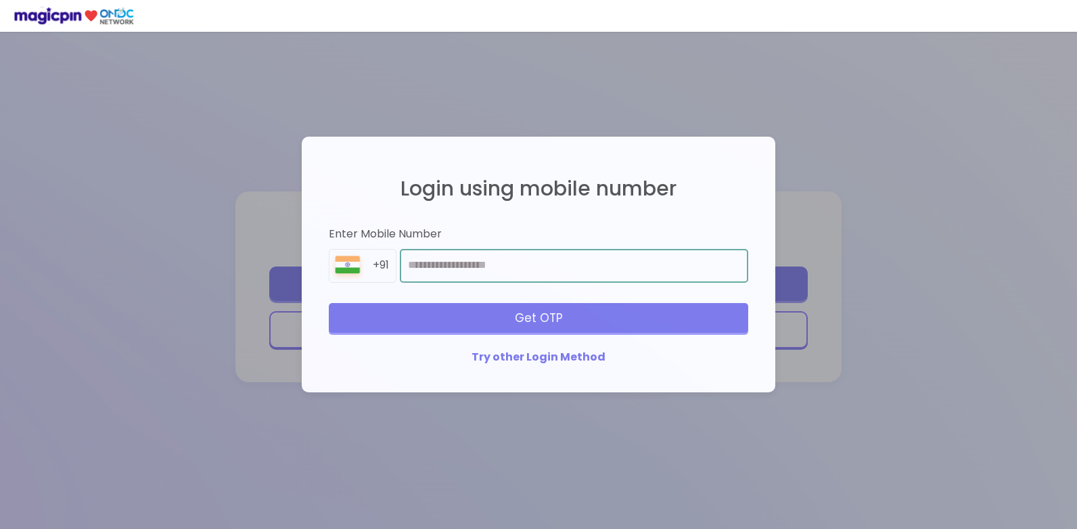
type input "**********"
click at [545, 316] on div "Get OTP" at bounding box center [539, 318] width 420 height 30
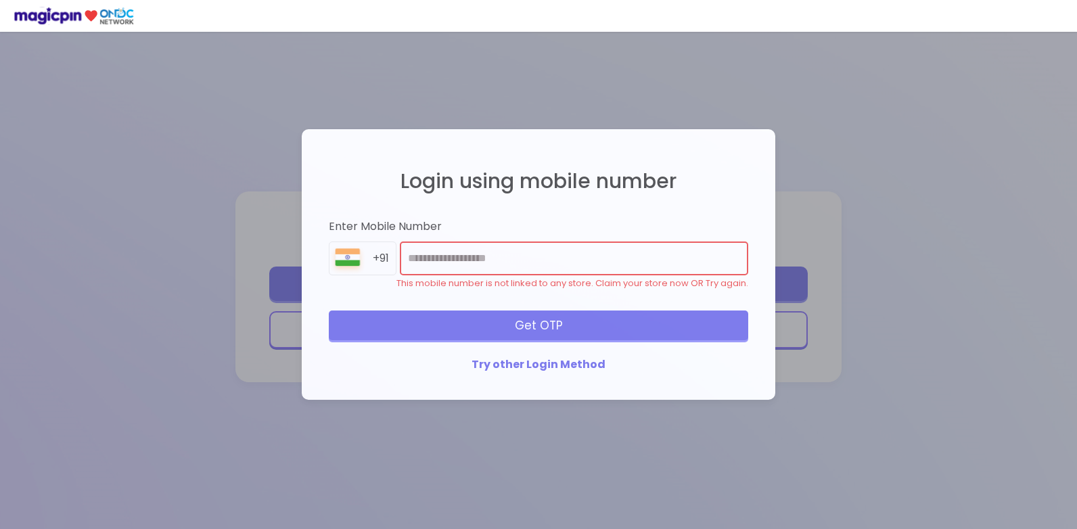
click at [524, 361] on div "Try other Login Method" at bounding box center [539, 365] width 420 height 16
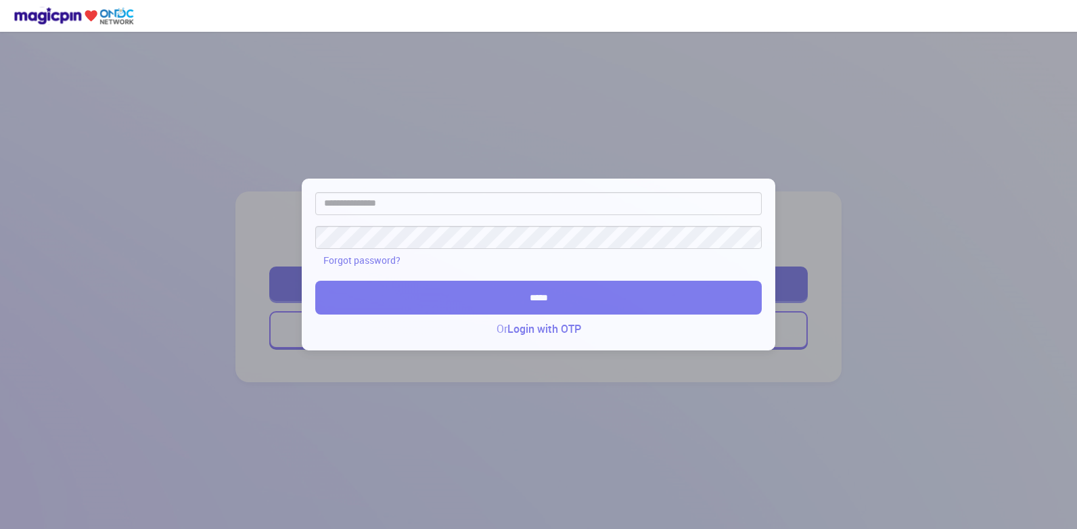
click at [113, 123] on div "Forgot password? ***** Or Login with OTP" at bounding box center [538, 264] width 1077 height 529
